Goal: Information Seeking & Learning: Learn about a topic

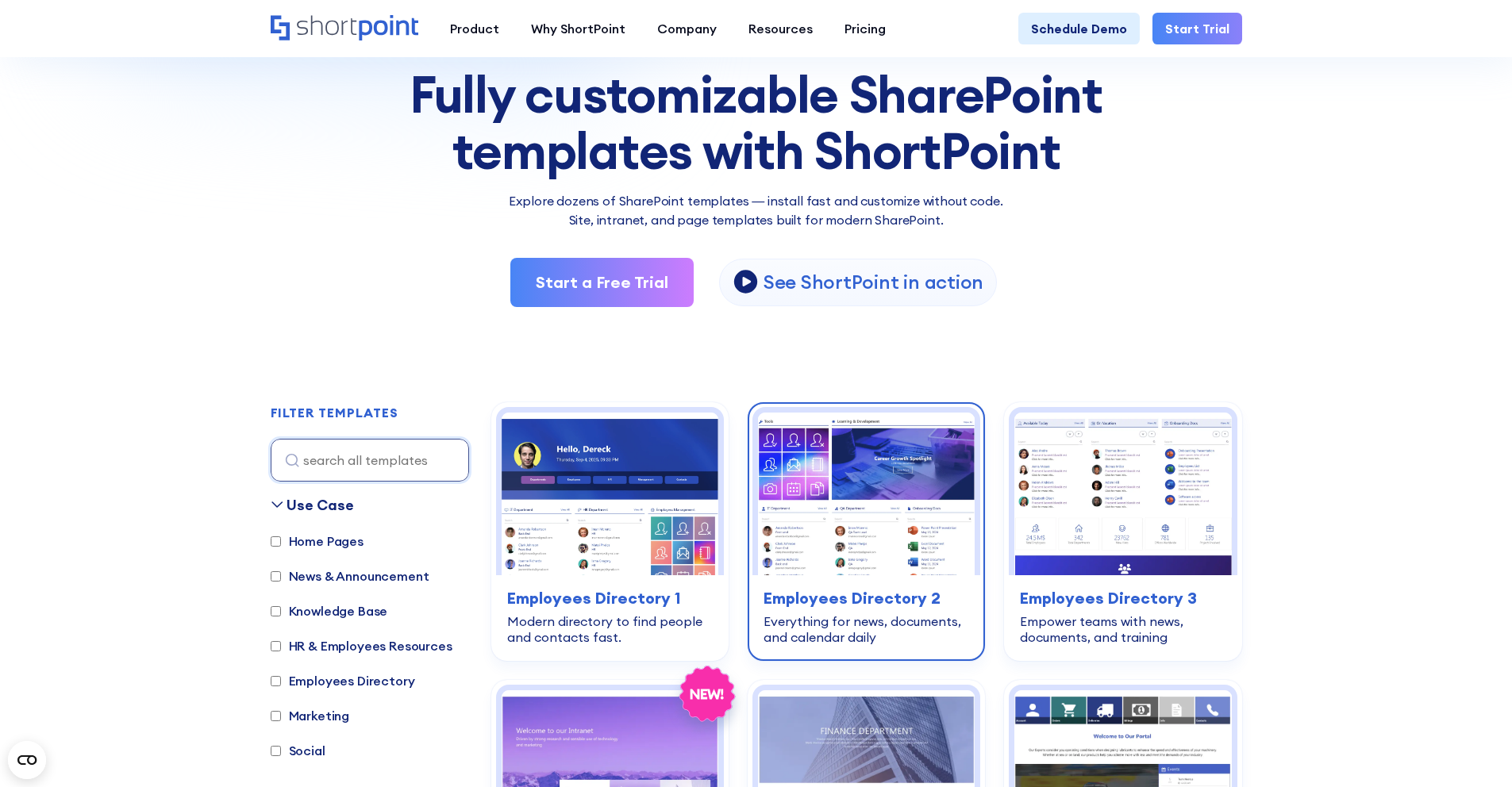
scroll to position [209, 0]
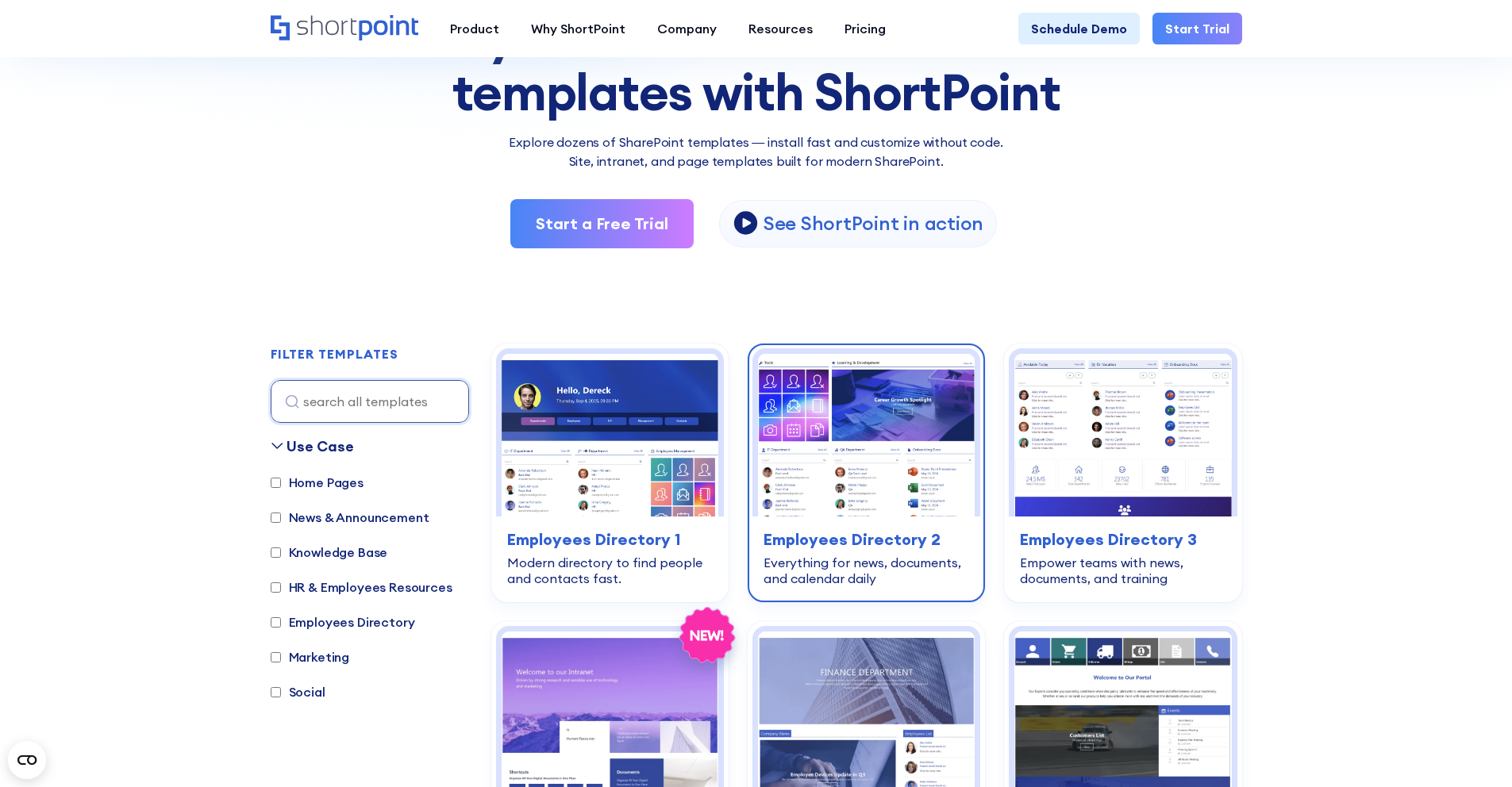
click at [829, 536] on h3 "Employees Directory 2" at bounding box center [866, 539] width 206 height 24
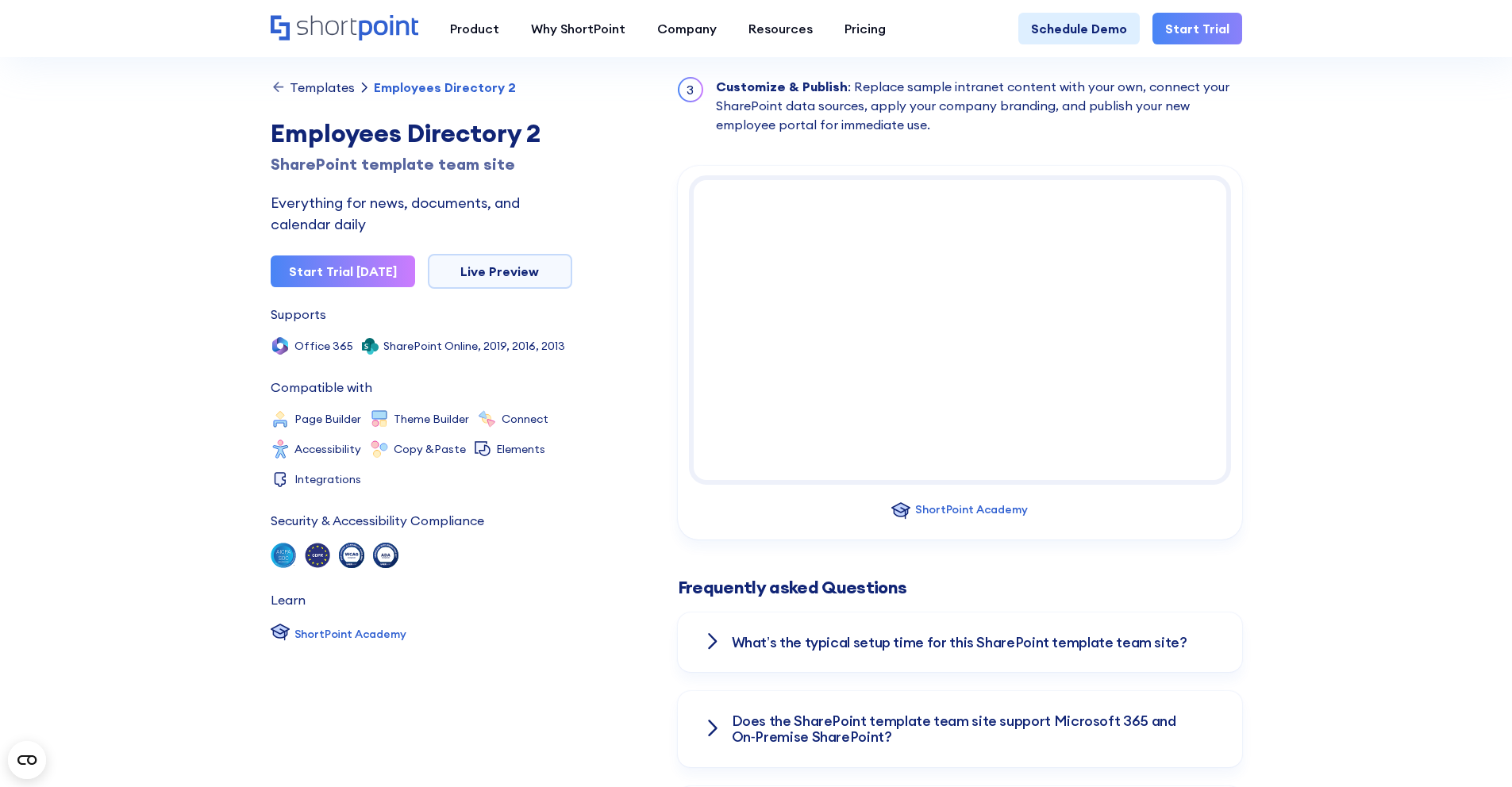
scroll to position [1702, 0]
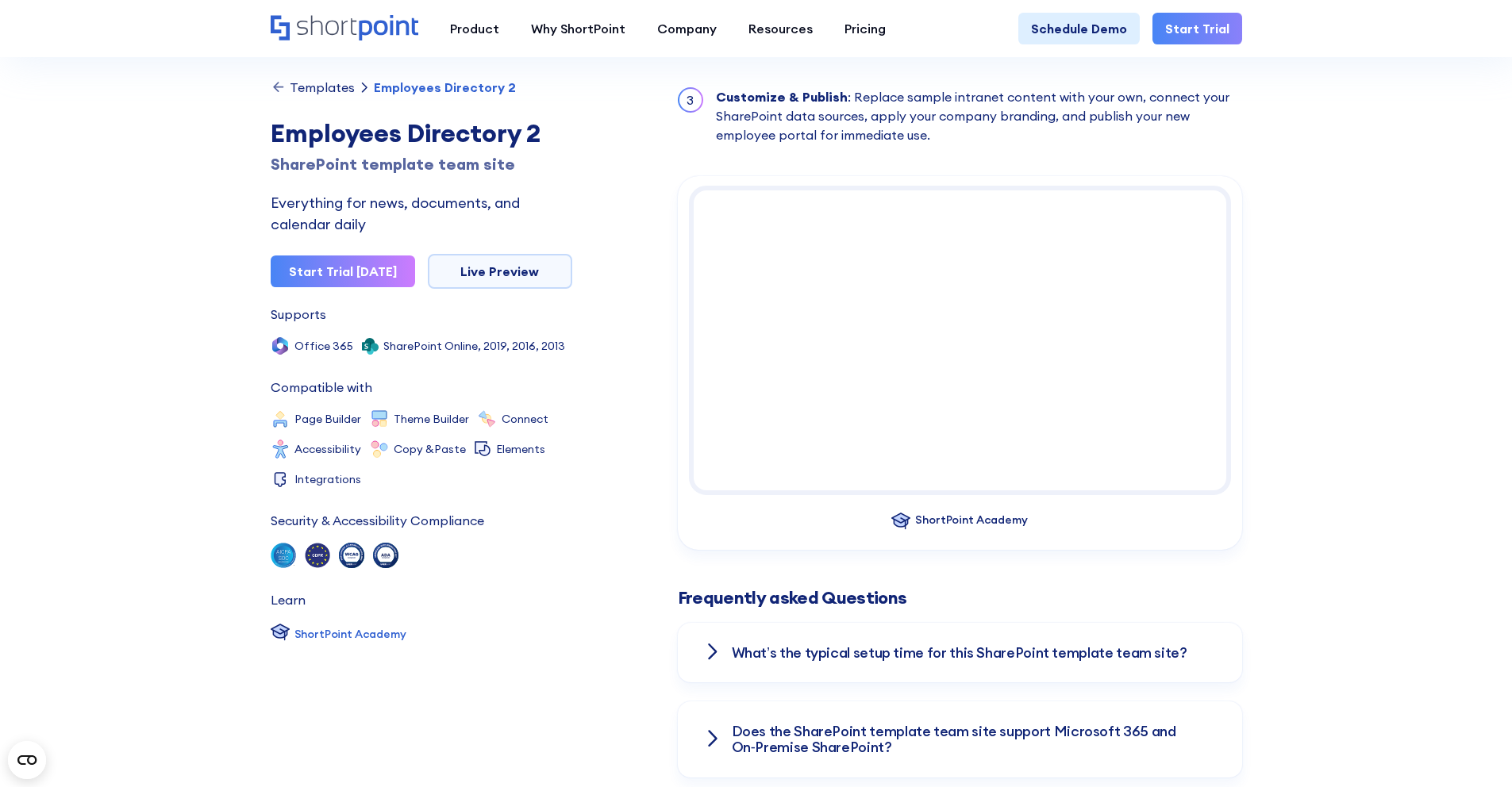
click at [956, 512] on div "ShortPoint Academy" at bounding box center [971, 520] width 112 height 17
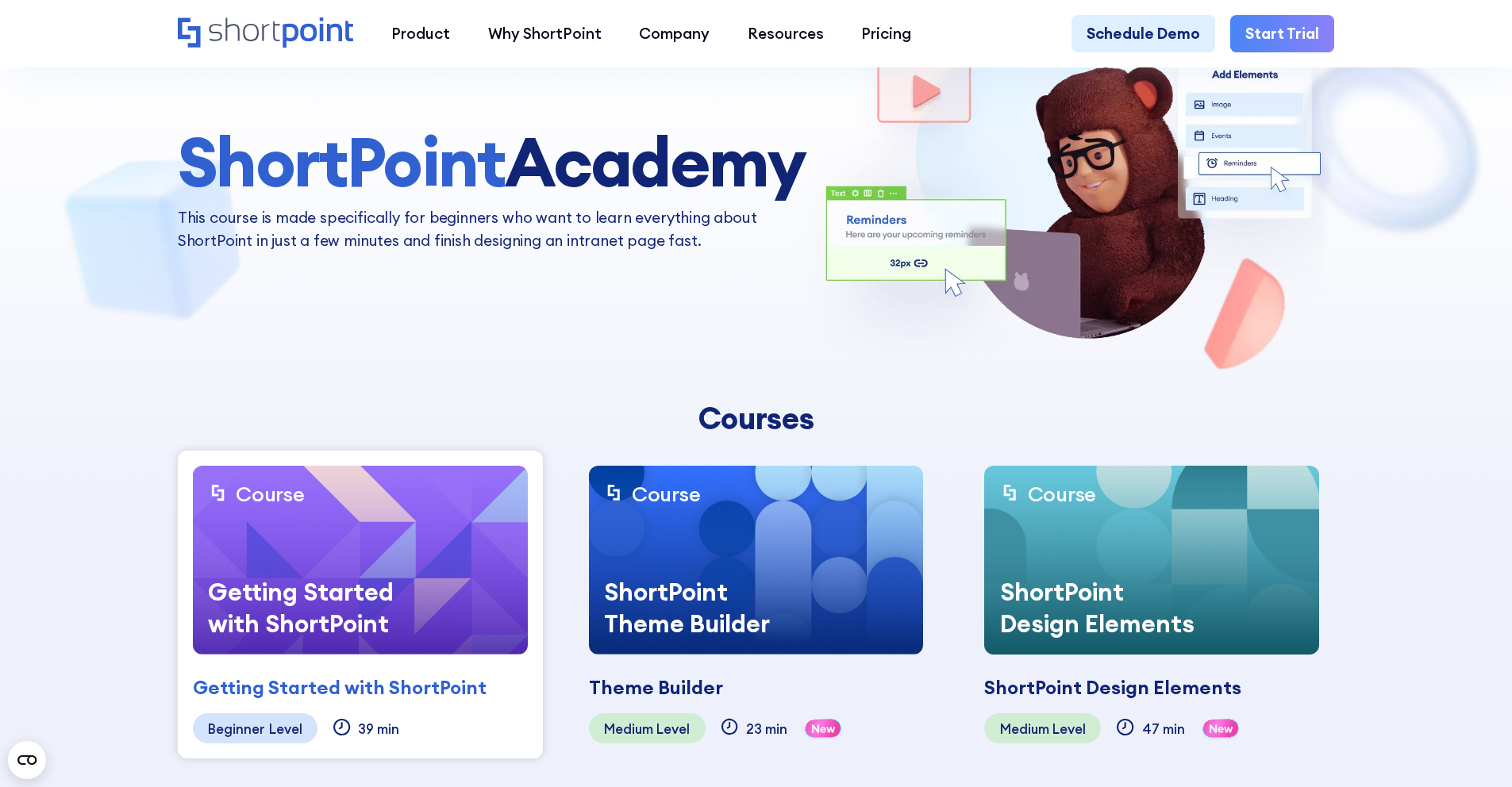
scroll to position [179, 0]
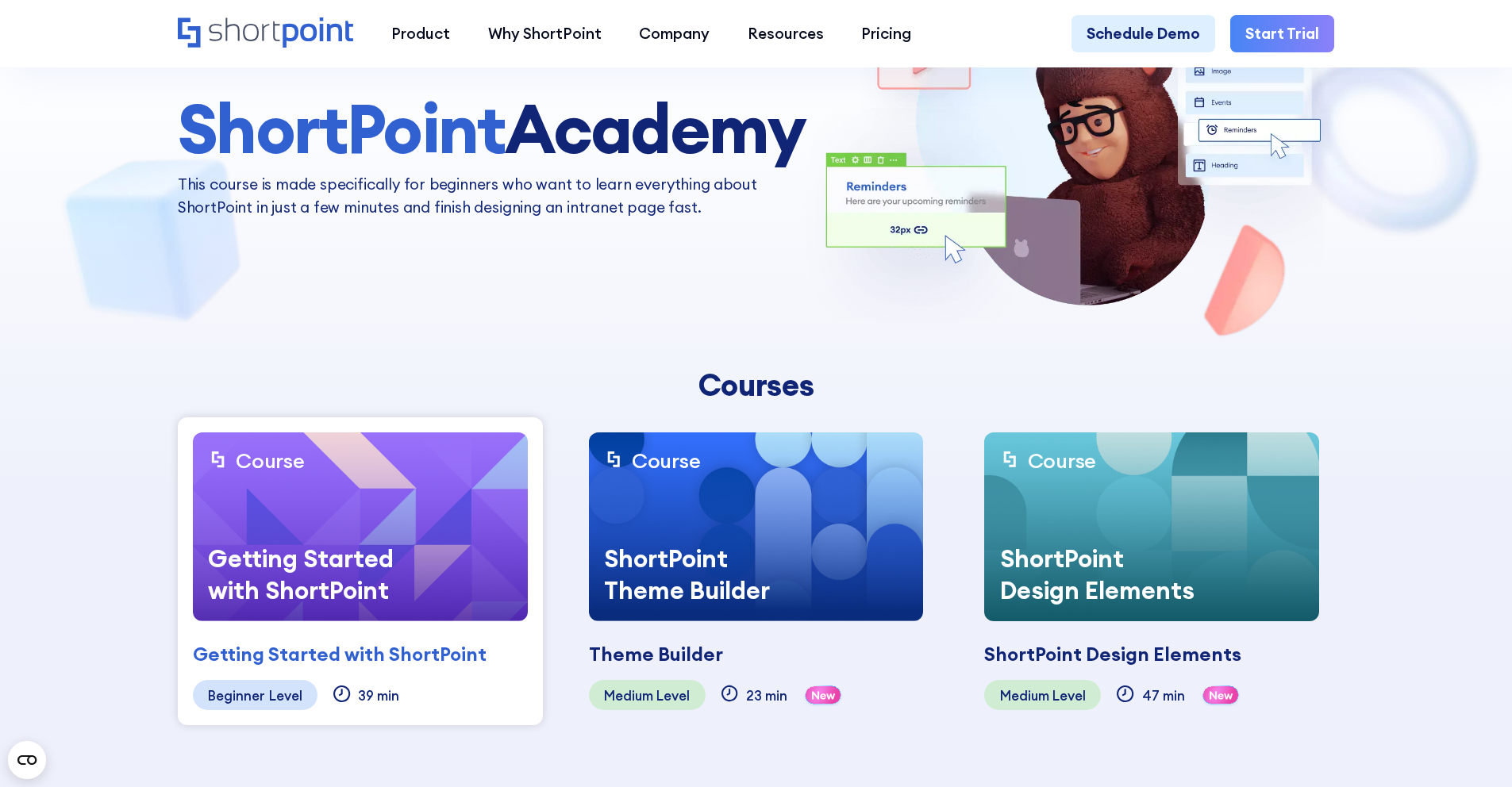
click at [717, 555] on div "ShortPoint Theme Builder" at bounding box center [708, 574] width 239 height 94
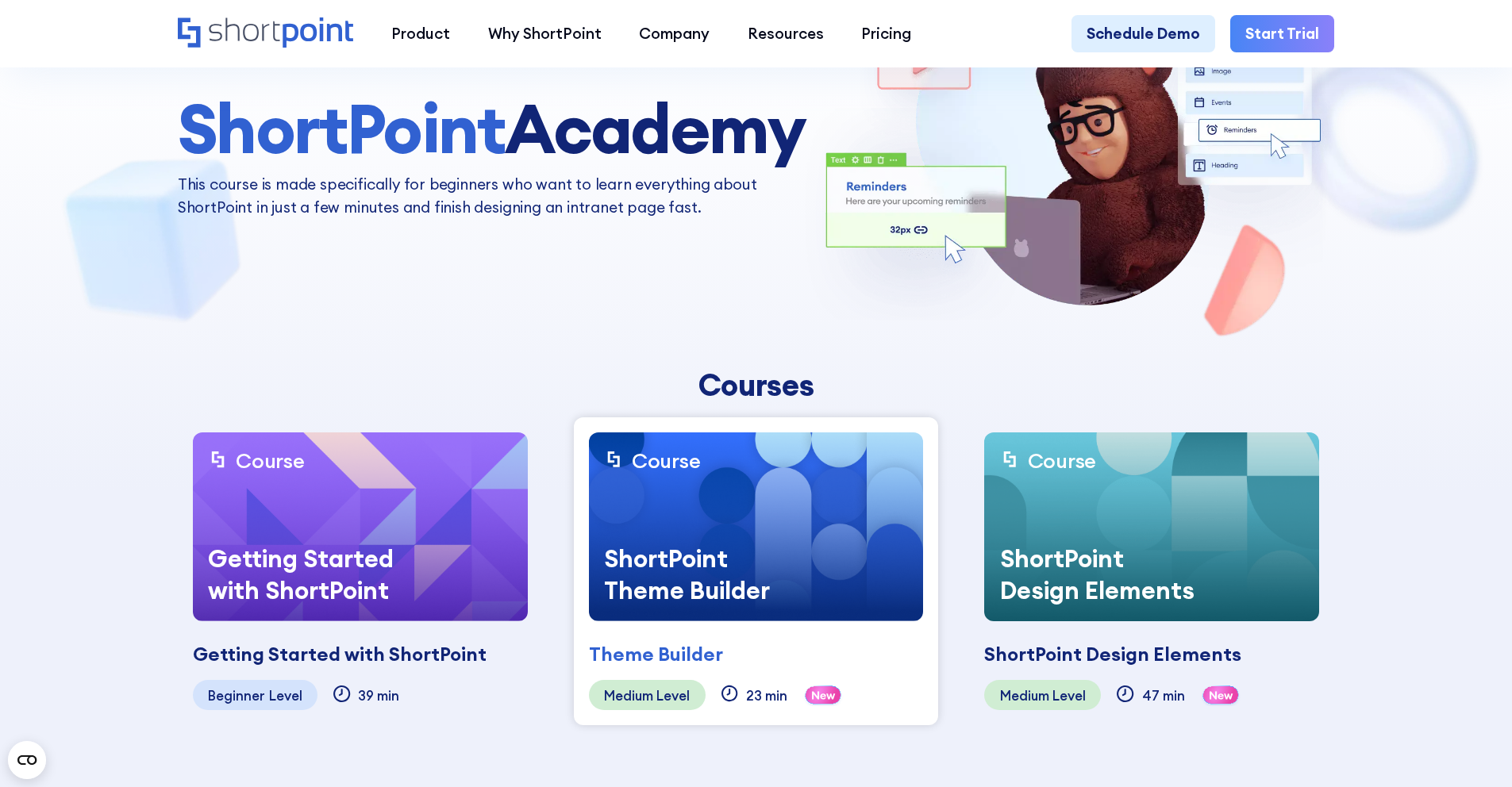
click at [717, 555] on div "ShortPoint Theme Builder" at bounding box center [708, 574] width 239 height 94
click at [1037, 529] on div "ShortPoint Design Elements" at bounding box center [1104, 574] width 239 height 94
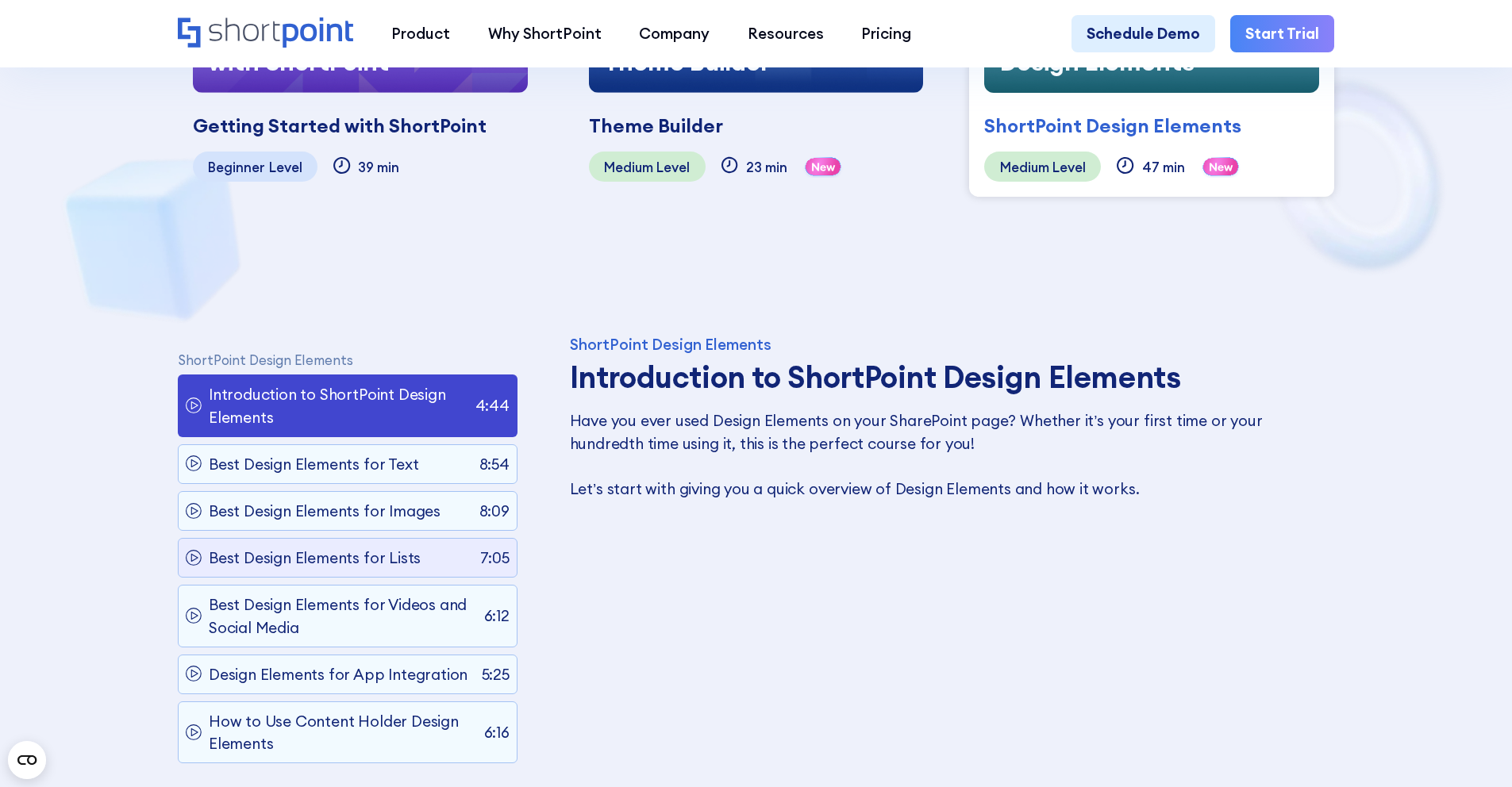
click at [346, 561] on p "Best Design Elements for Lists" at bounding box center [315, 558] width 212 height 23
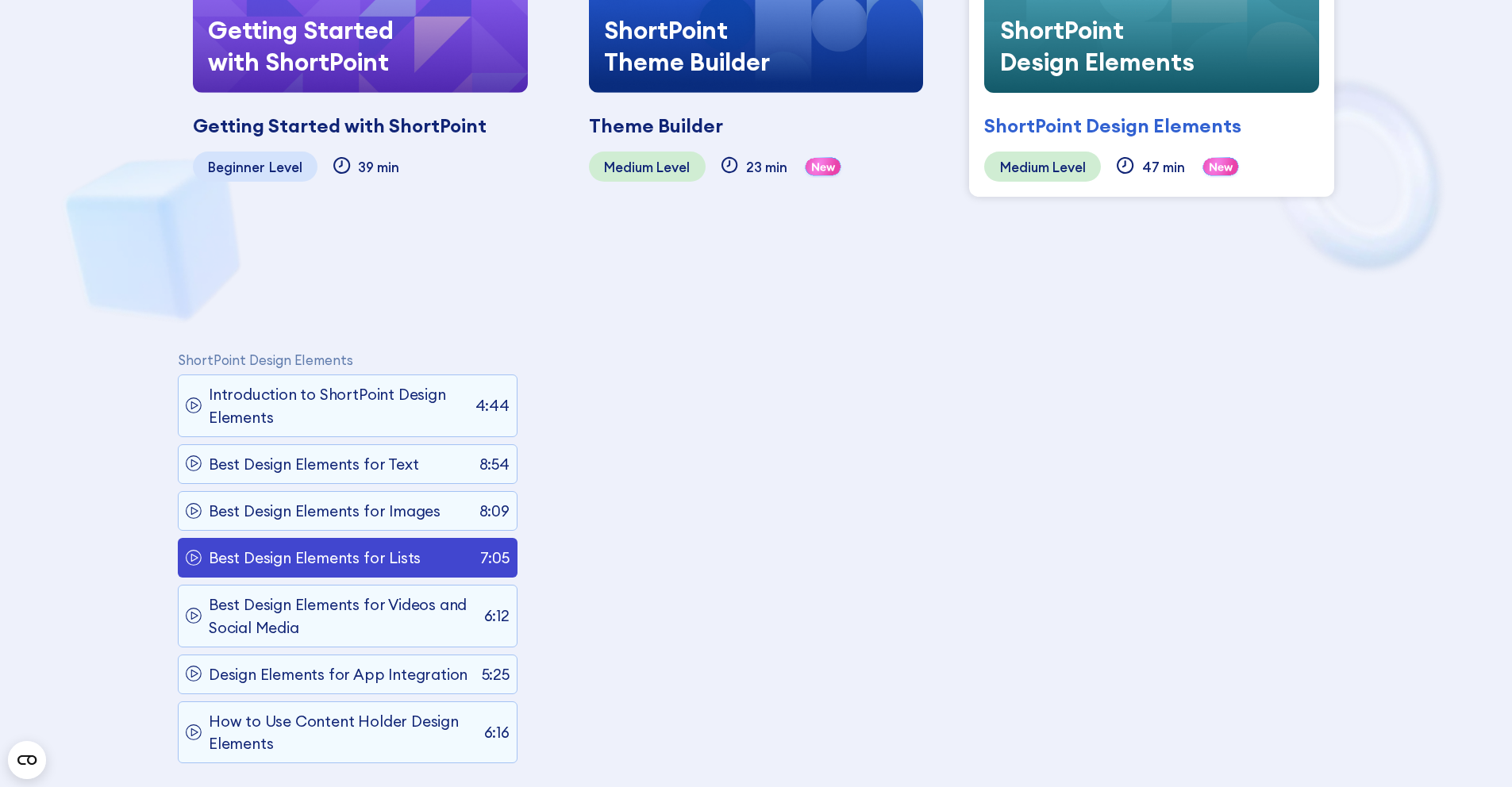
scroll to position [1026, 0]
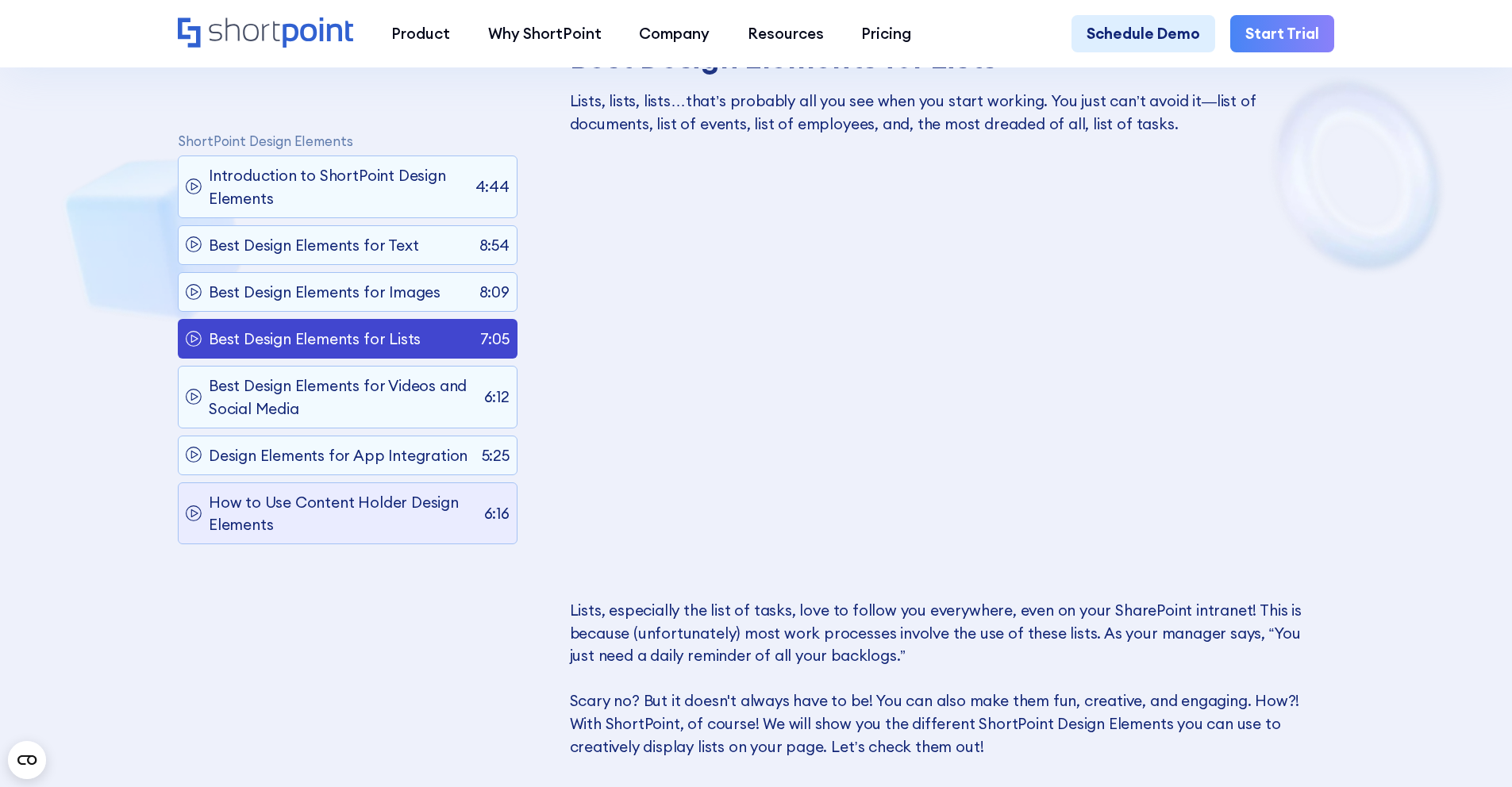
click at [328, 517] on p "How to Use Content Holder Design Elements" at bounding box center [343, 513] width 268 height 45
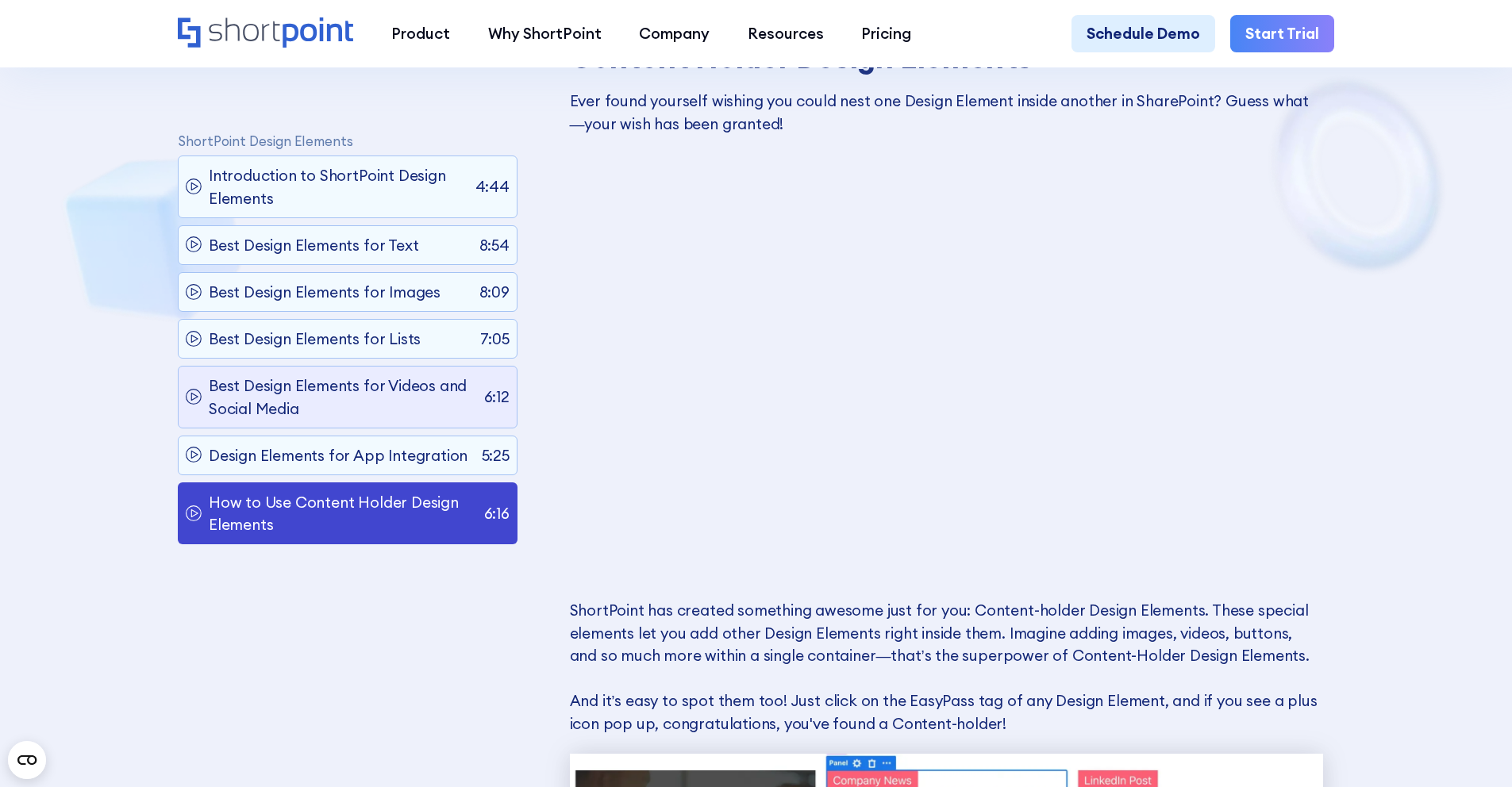
click at [377, 426] on div "Best Design Elements for Videos and Social Media 6:12" at bounding box center [348, 397] width 340 height 61
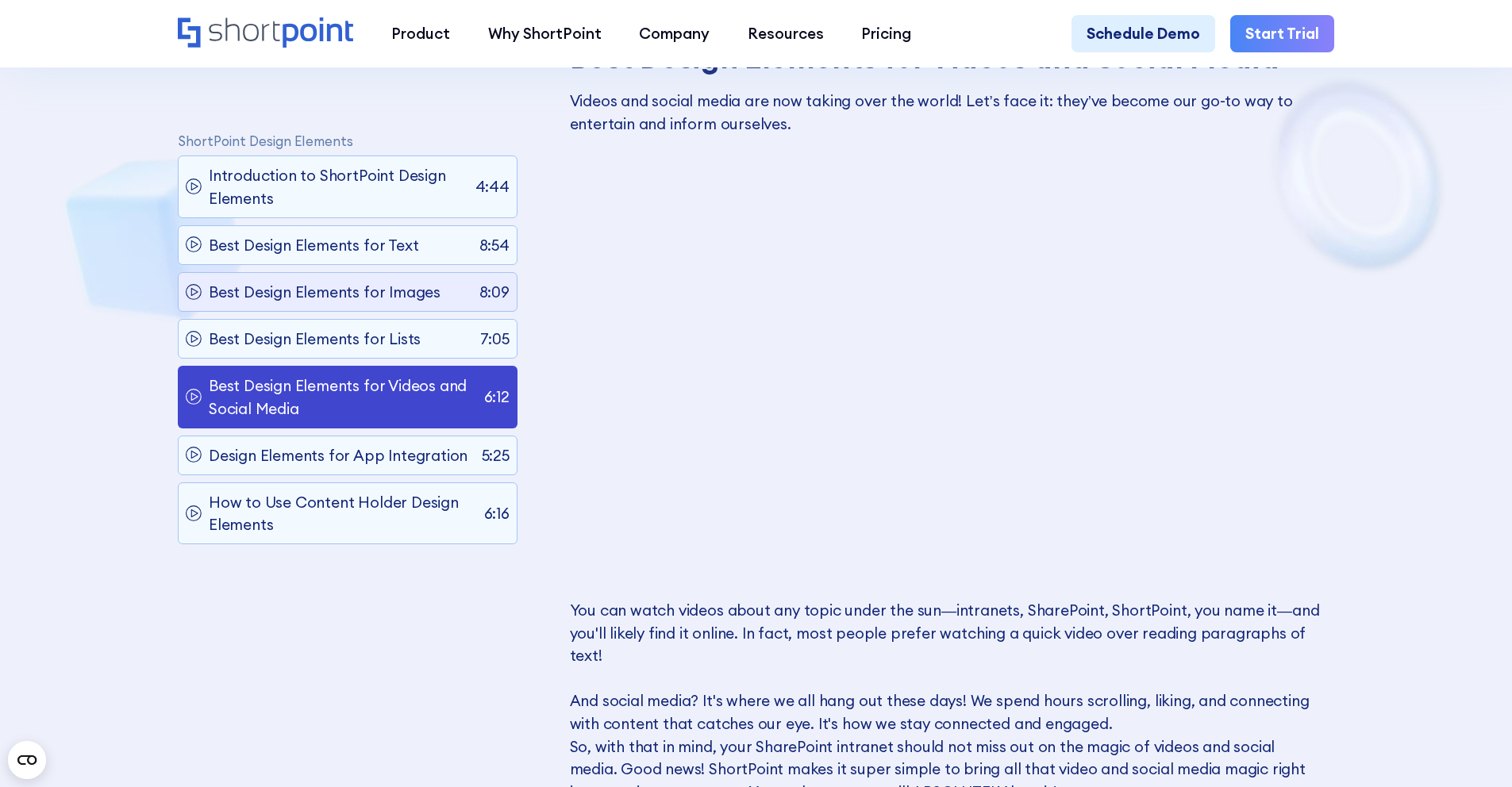
click at [395, 301] on p "Best Design Elements for Images" at bounding box center [325, 292] width 232 height 23
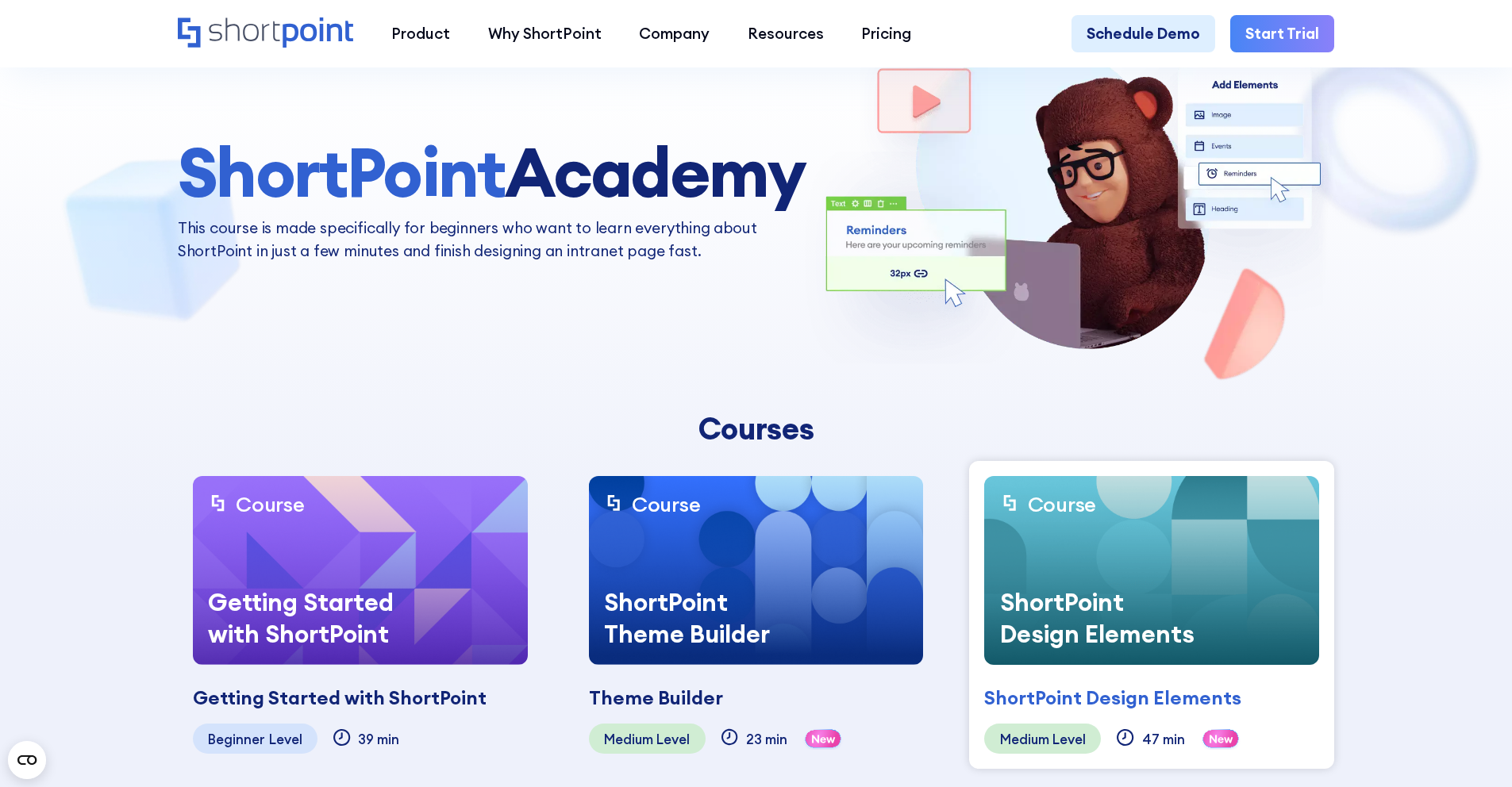
scroll to position [37, 0]
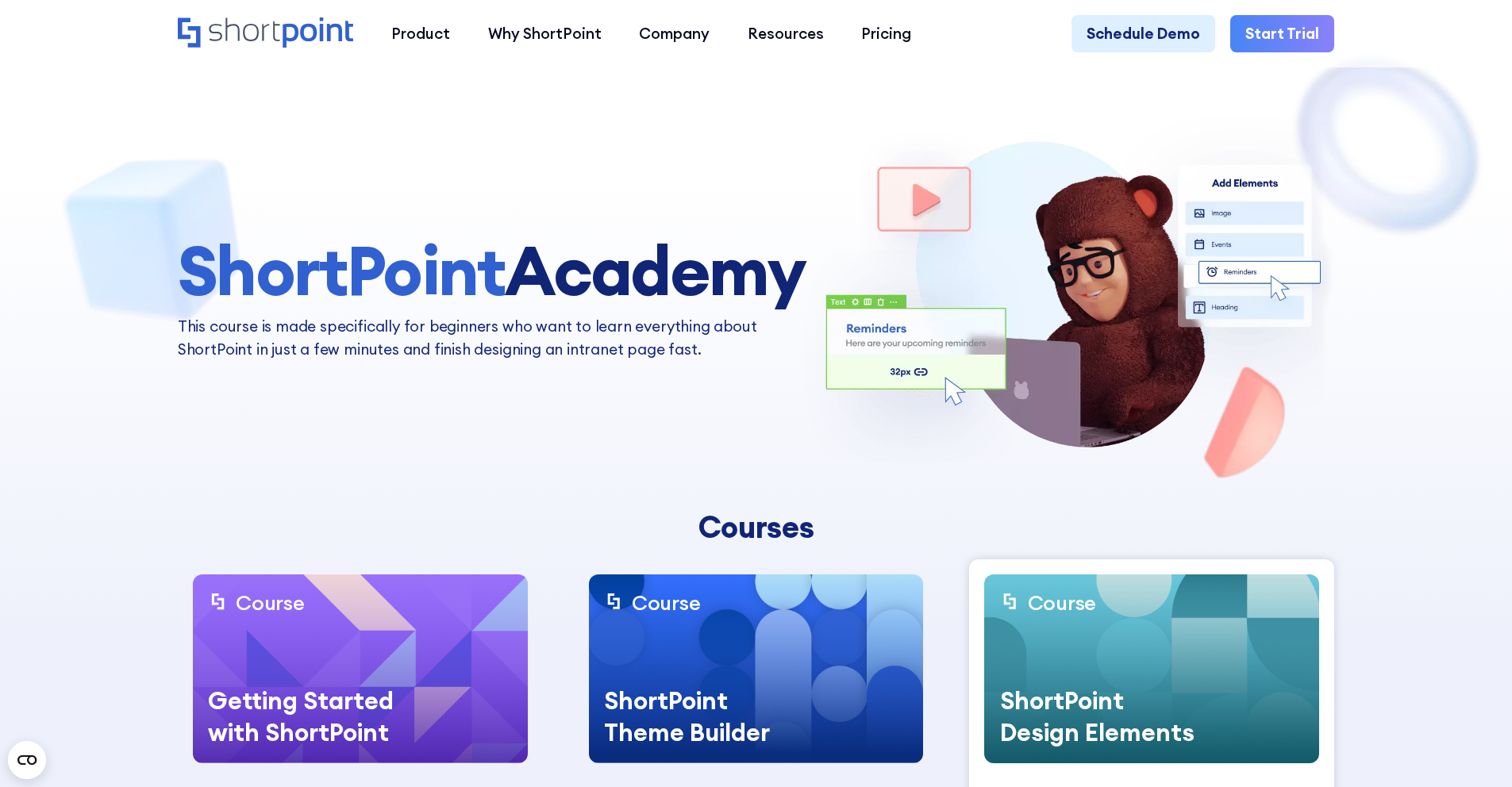
click at [417, 692] on div "Getting Started with ShortPoint" at bounding box center [312, 716] width 239 height 94
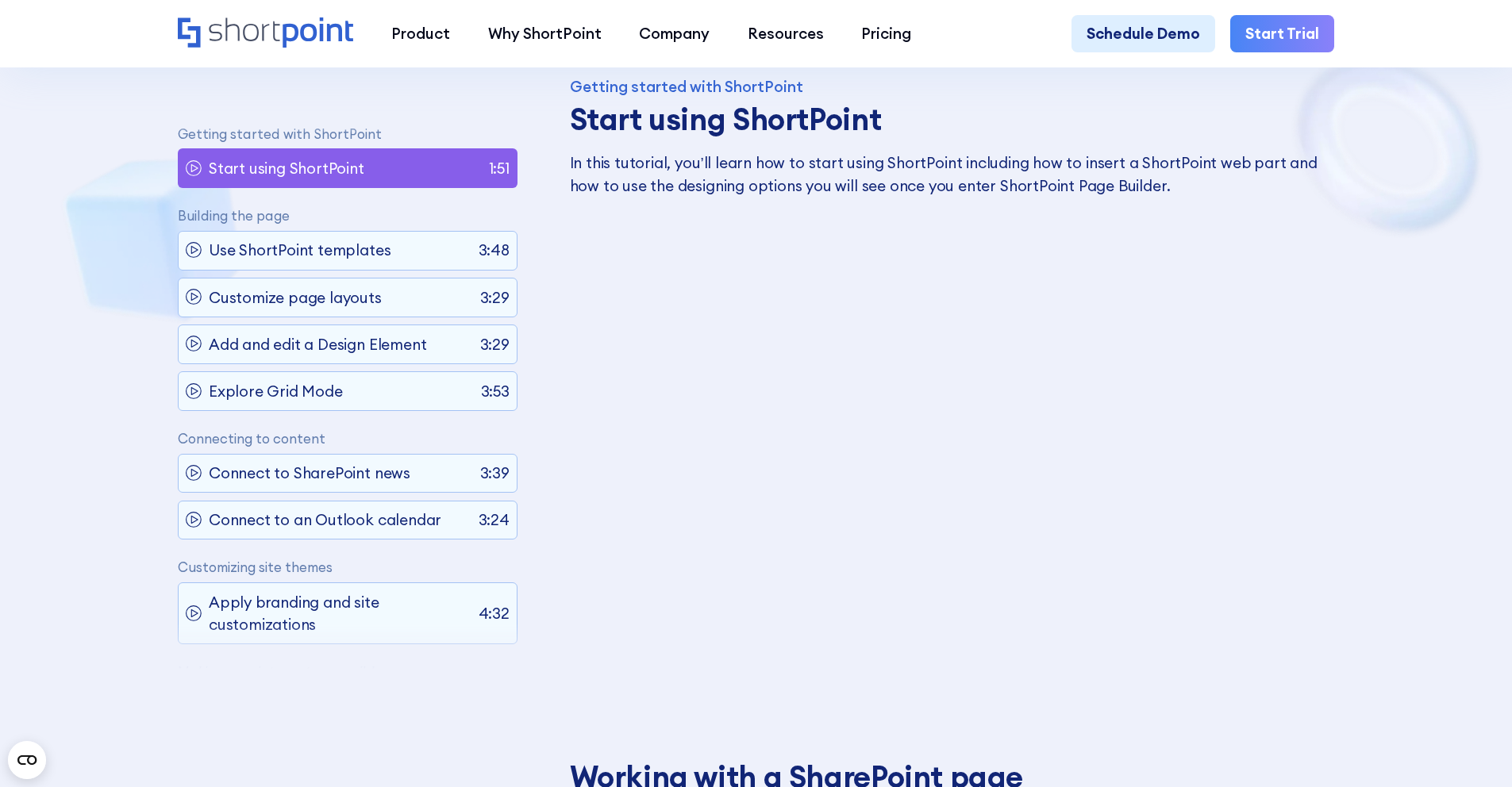
scroll to position [0, 0]
